Goal: Browse casually: Explore the website without a specific task or goal

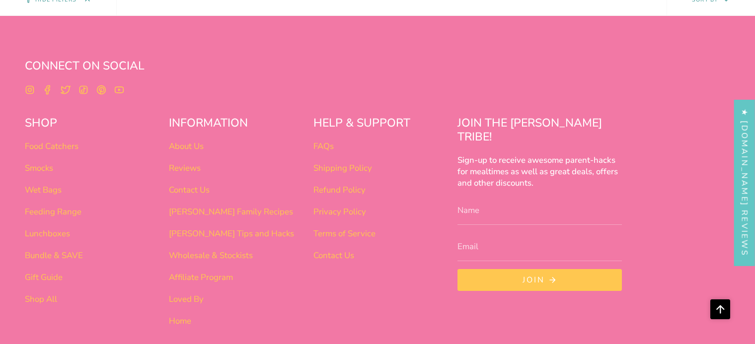
scroll to position [793, 0]
